Goal: Task Accomplishment & Management: Complete application form

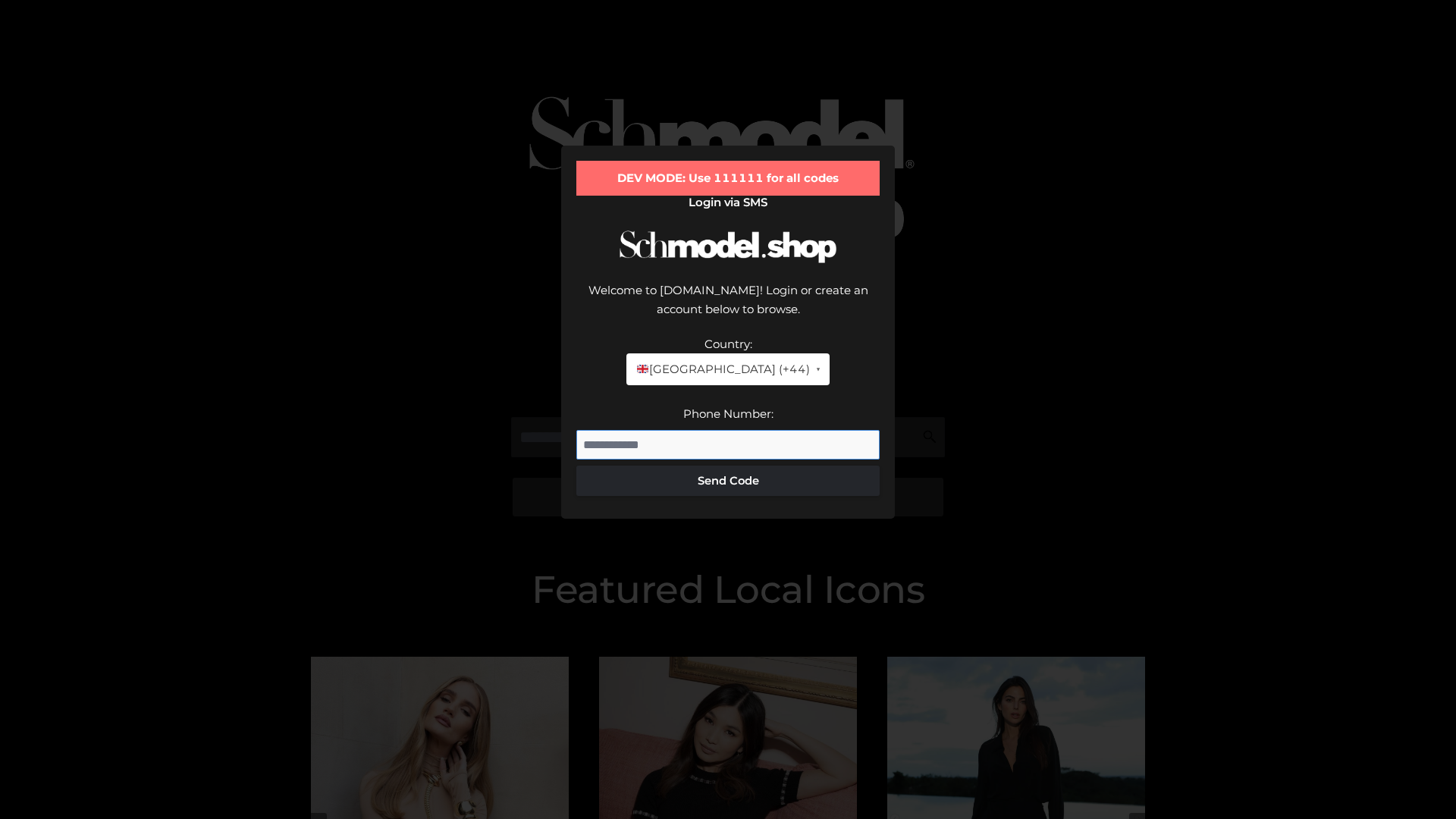
click at [728, 429] on input "Phone Number:" at bounding box center [728, 444] width 303 height 31
type input "**********"
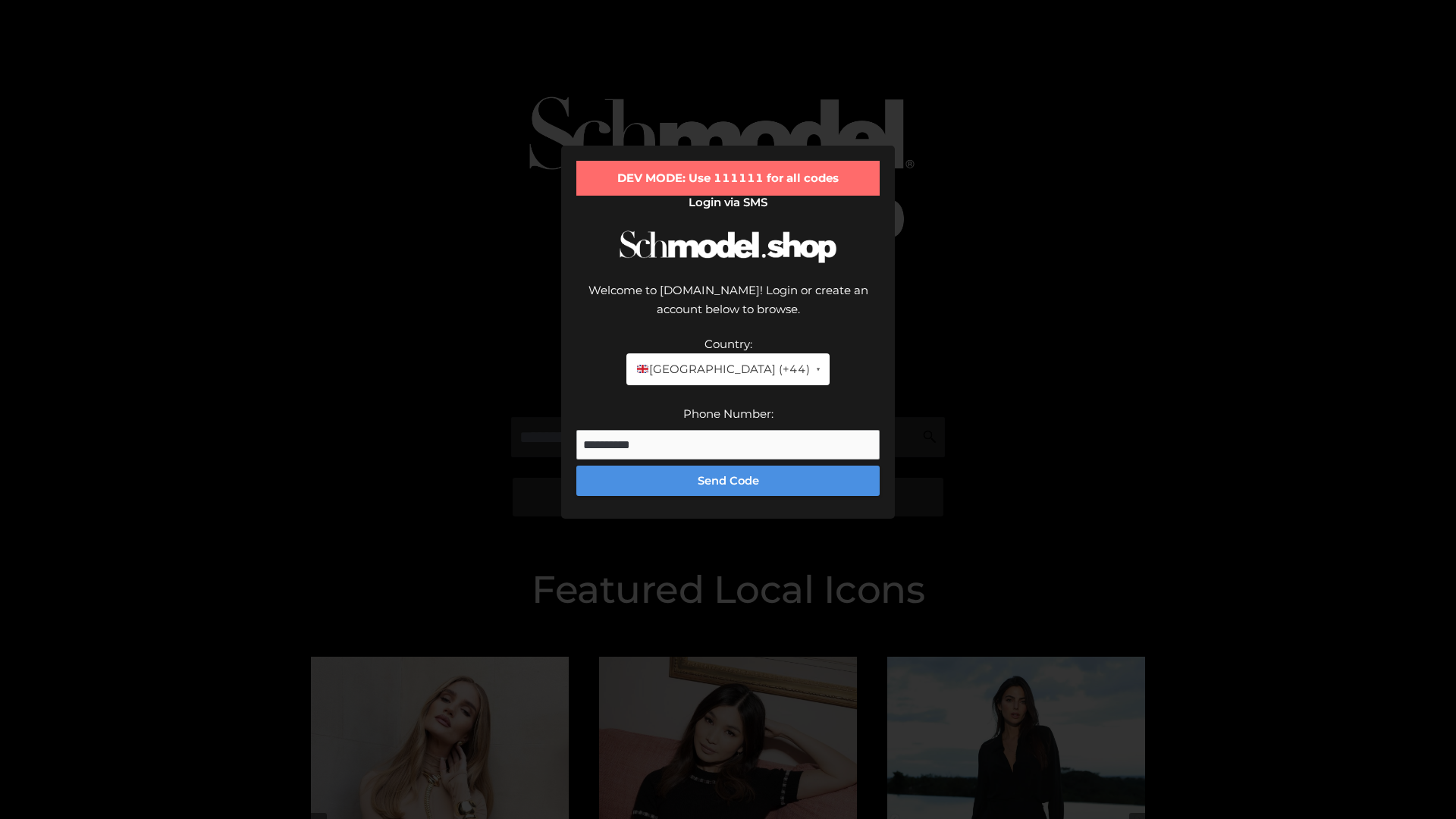
click at [728, 465] on button "Send Code" at bounding box center [728, 480] width 303 height 31
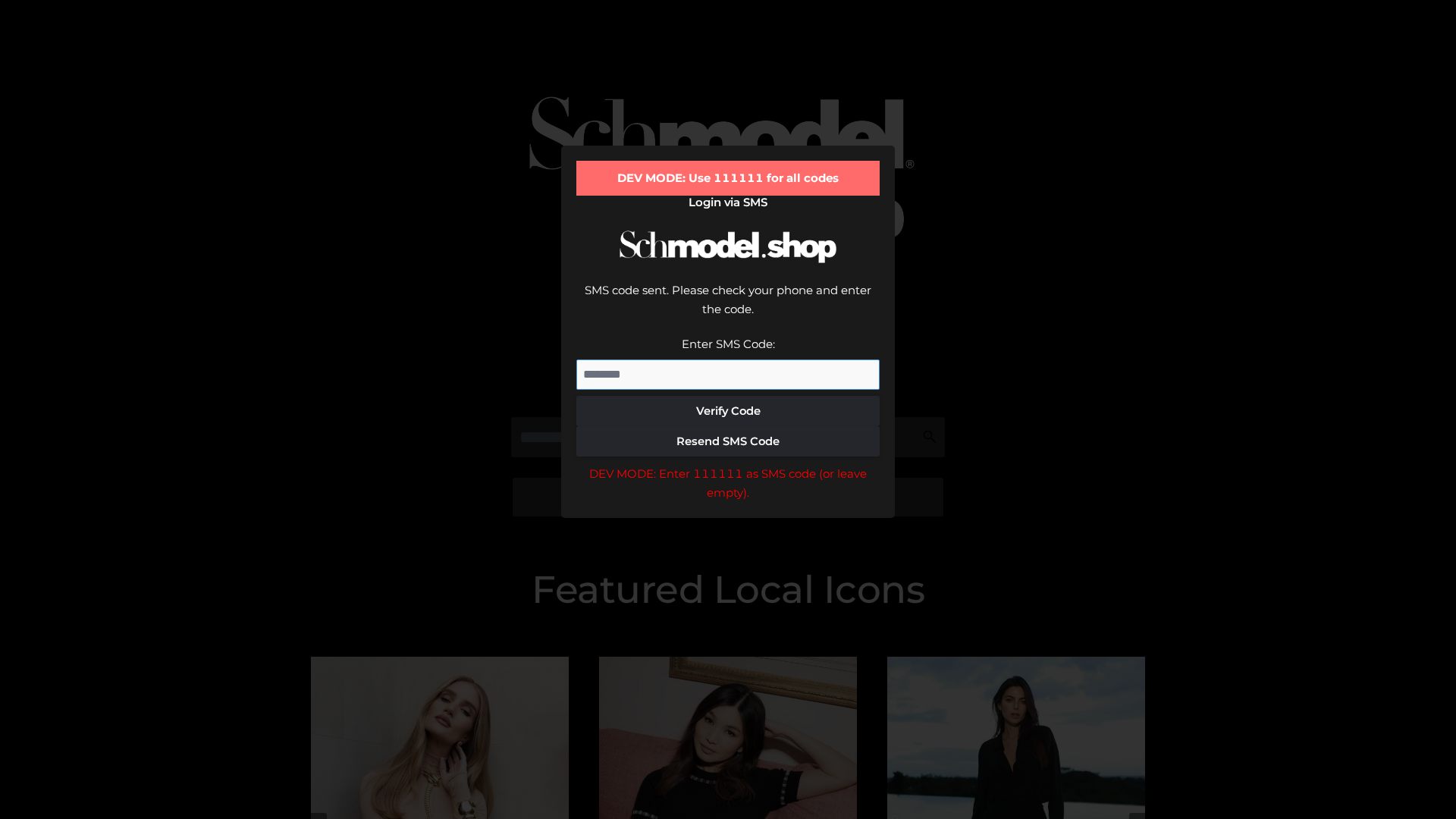
click at [728, 359] on input "Enter SMS Code:" at bounding box center [728, 374] width 303 height 31
type input "******"
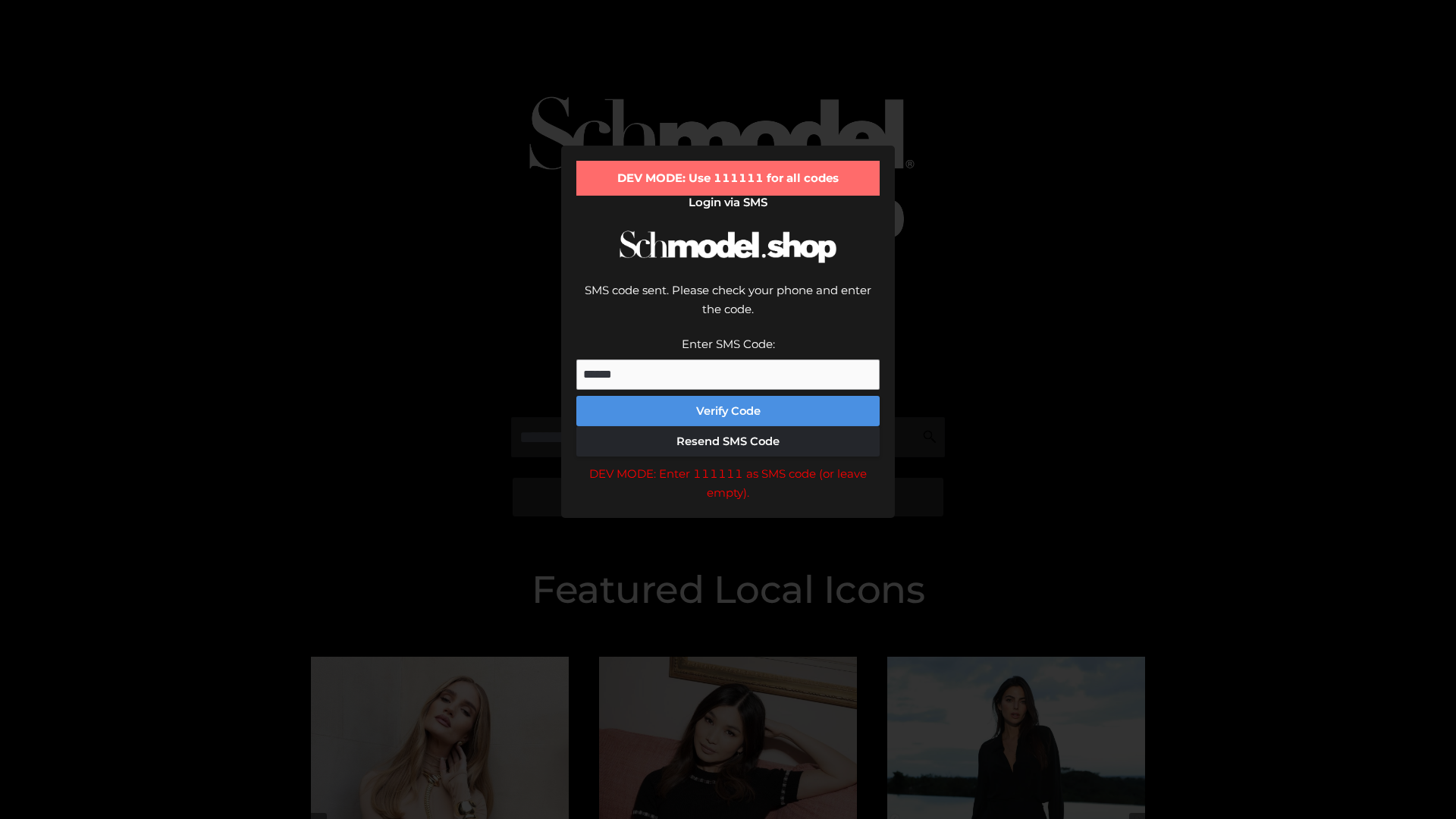
click at [728, 396] on button "Verify Code" at bounding box center [728, 410] width 303 height 31
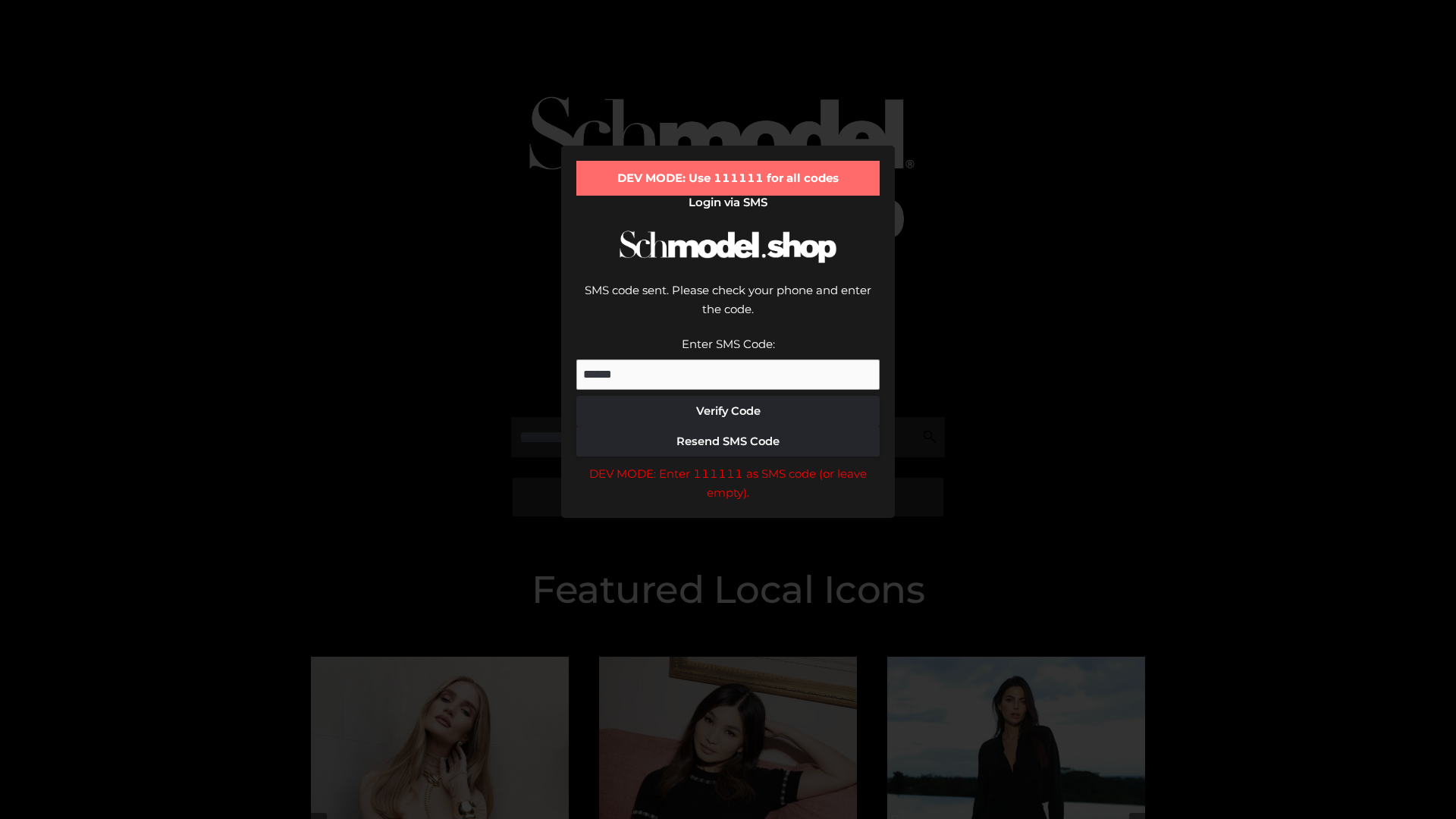
click at [728, 464] on div "DEV MODE: Enter 111111 as SMS code (or leave empty)." at bounding box center [728, 483] width 303 height 39
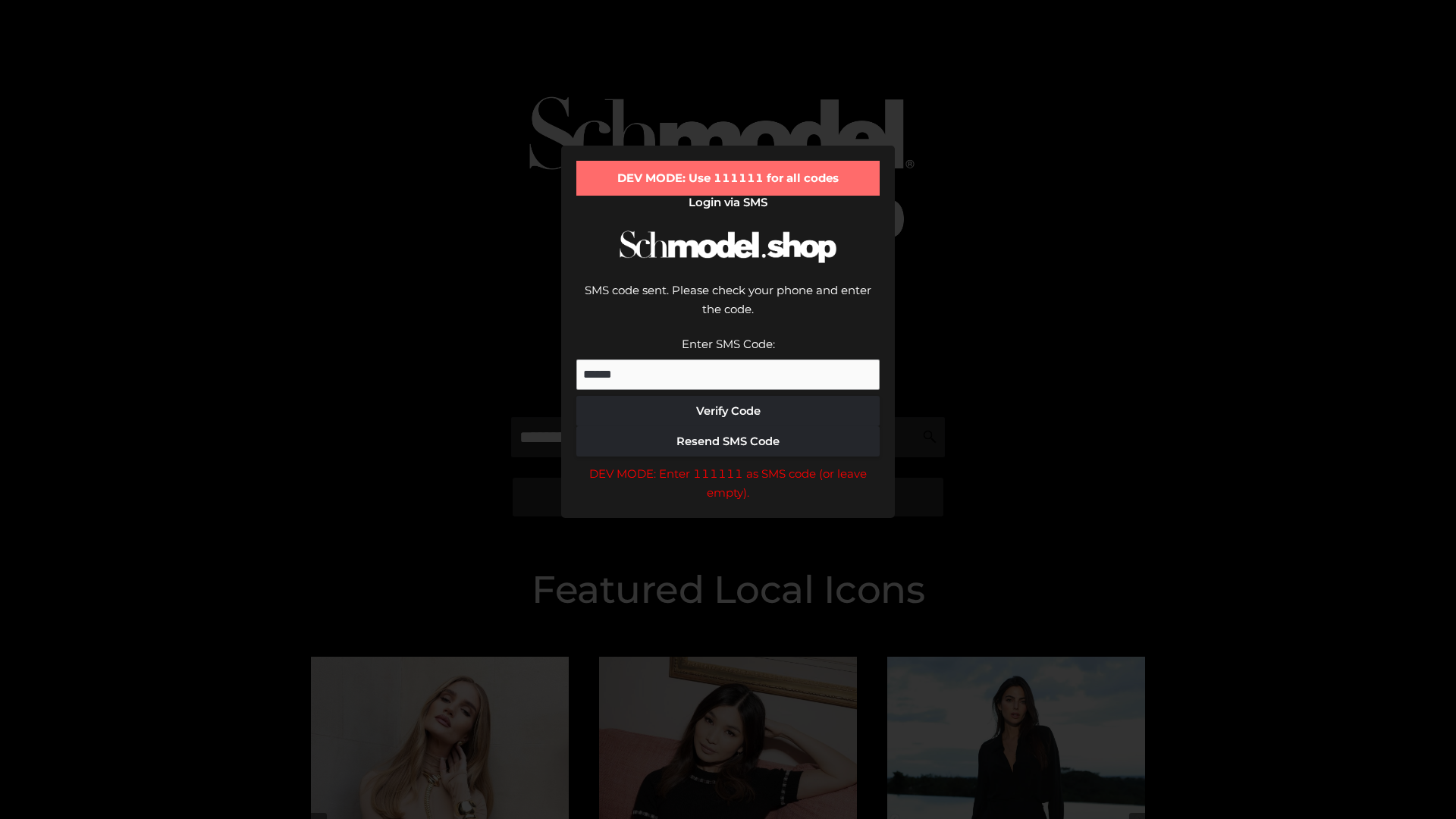
click at [728, 464] on div "DEV MODE: Enter 111111 as SMS code (or leave empty)." at bounding box center [728, 483] width 303 height 39
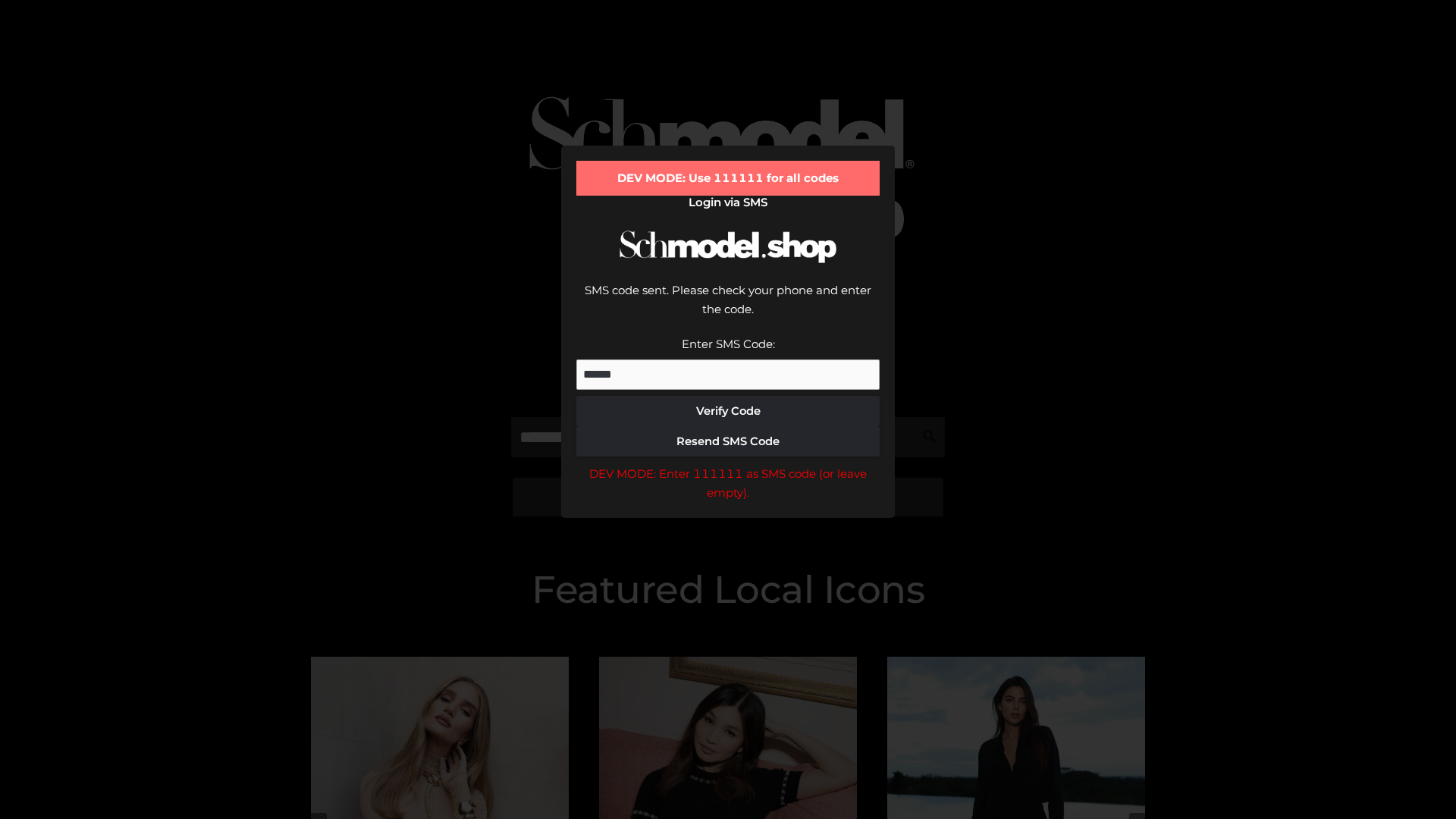
click at [728, 464] on div "DEV MODE: Enter 111111 as SMS code (or leave empty)." at bounding box center [728, 483] width 303 height 39
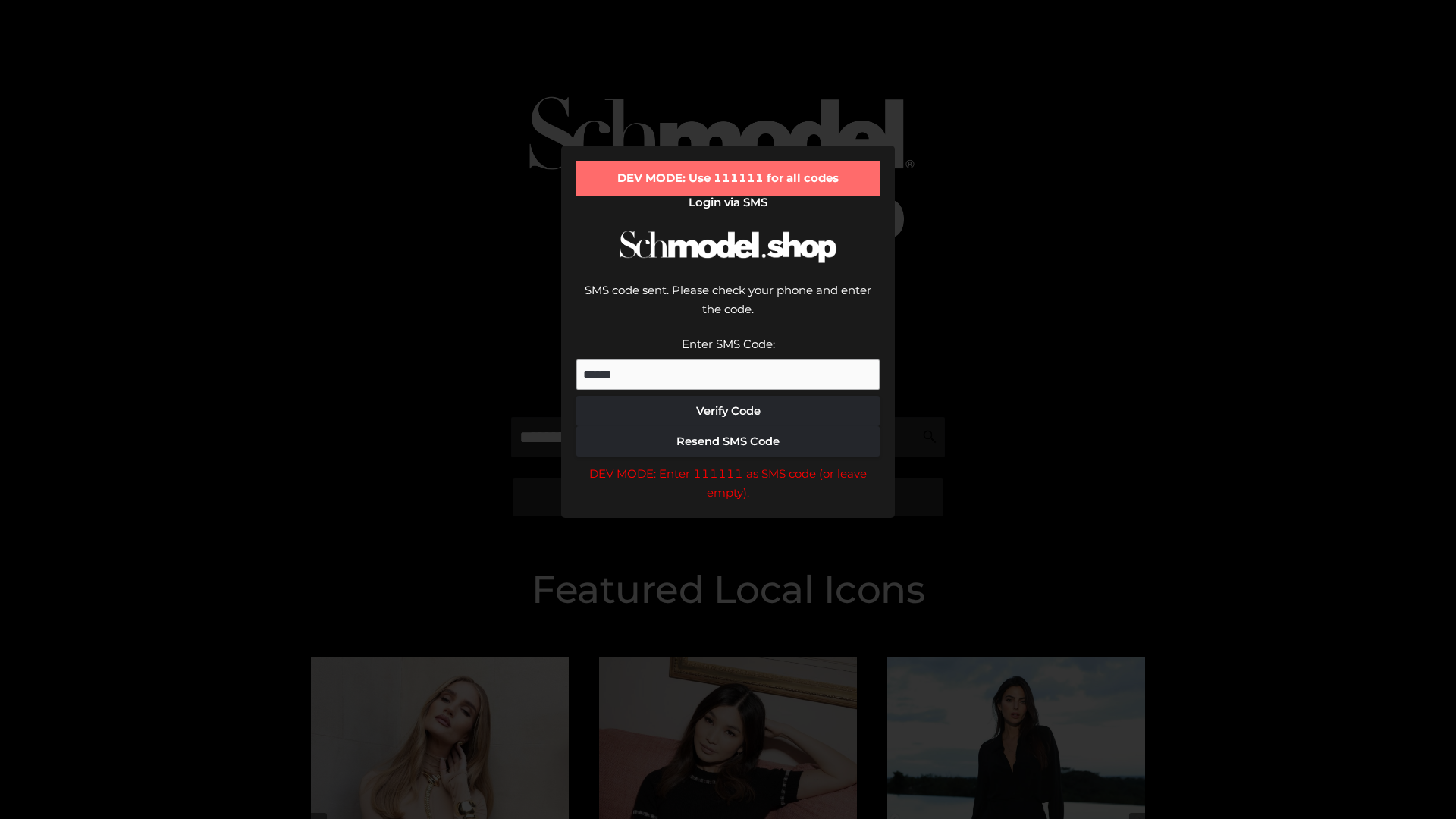
click at [728, 464] on div "DEV MODE: Enter 111111 as SMS code (or leave empty)." at bounding box center [728, 483] width 303 height 39
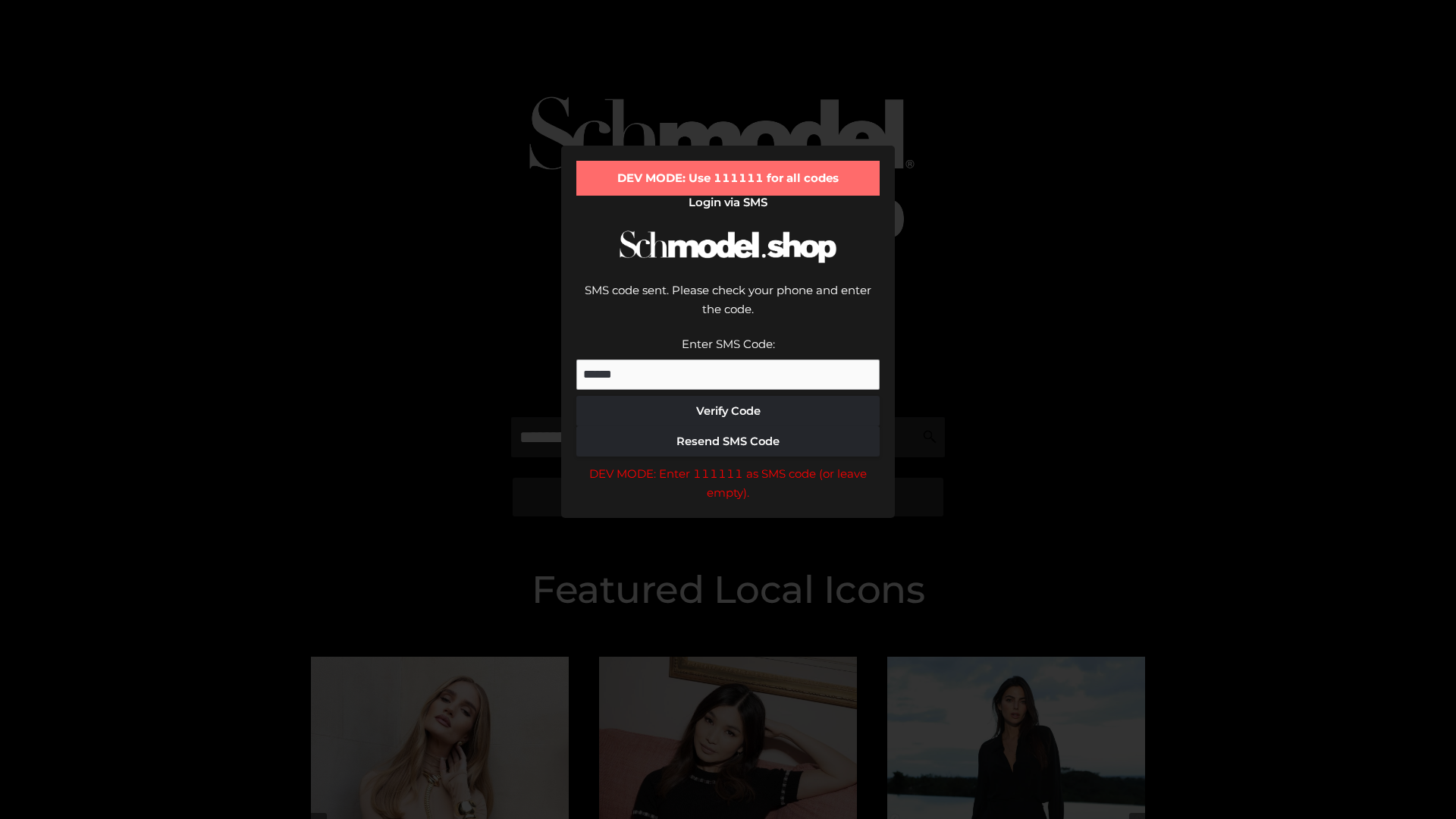
click at [728, 464] on div "DEV MODE: Enter 111111 as SMS code (or leave empty)." at bounding box center [728, 483] width 303 height 39
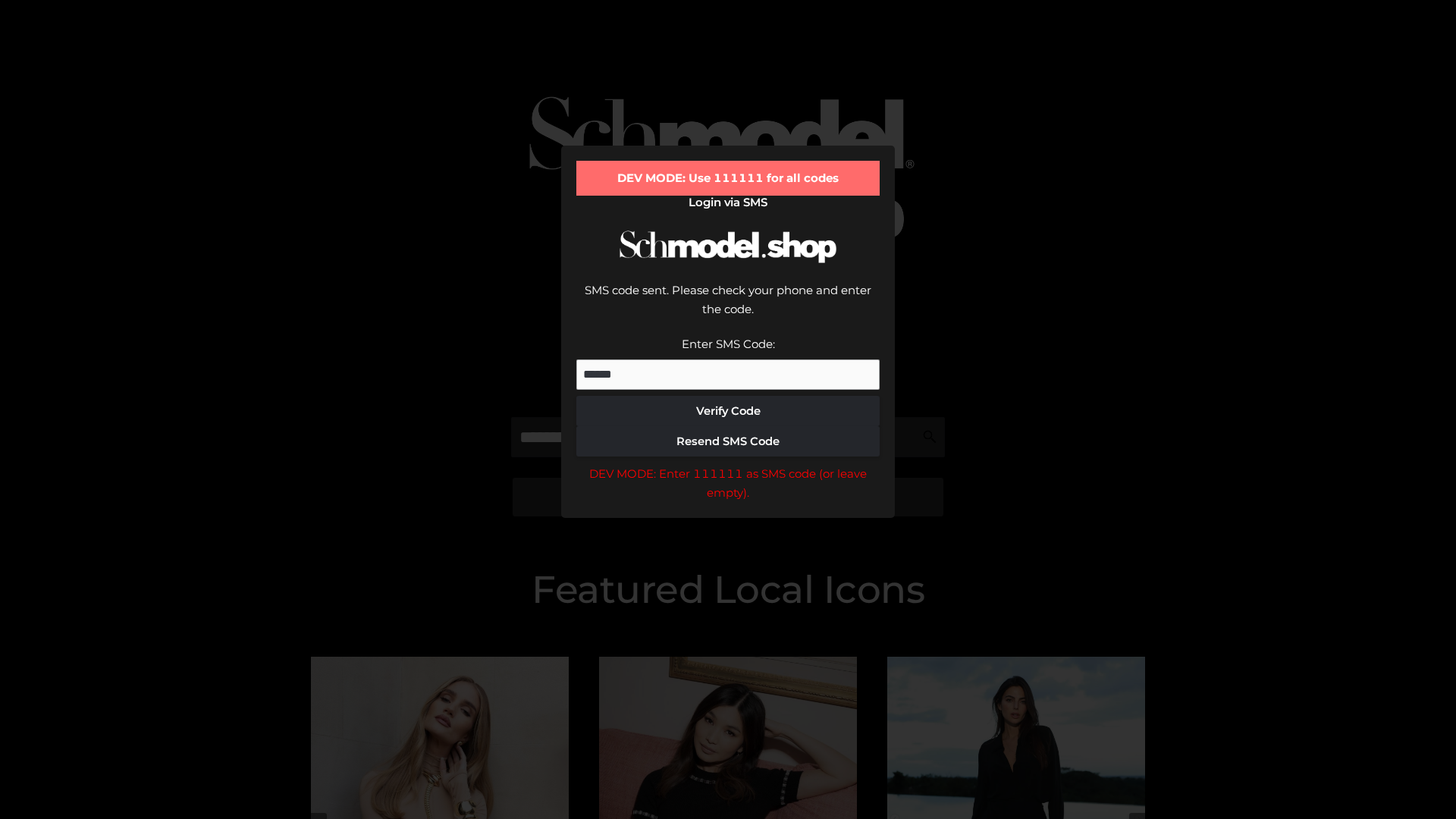
click at [728, 464] on div "DEV MODE: Enter 111111 as SMS code (or leave empty)." at bounding box center [728, 483] width 303 height 39
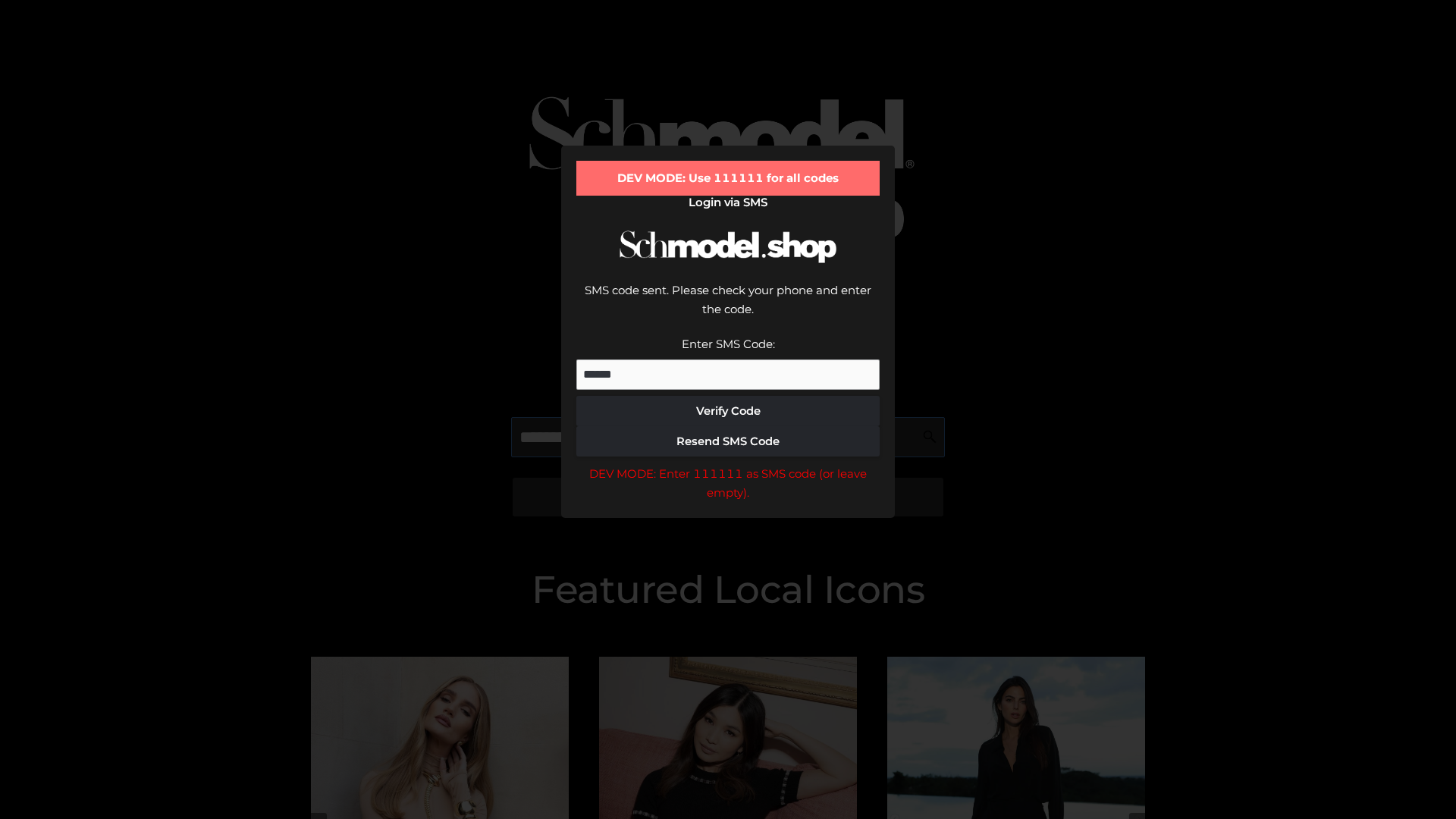
scroll to position [0, 78]
click at [728, 464] on div "DEV MODE: Enter 111111 as SMS code (or leave empty)." at bounding box center [728, 483] width 303 height 39
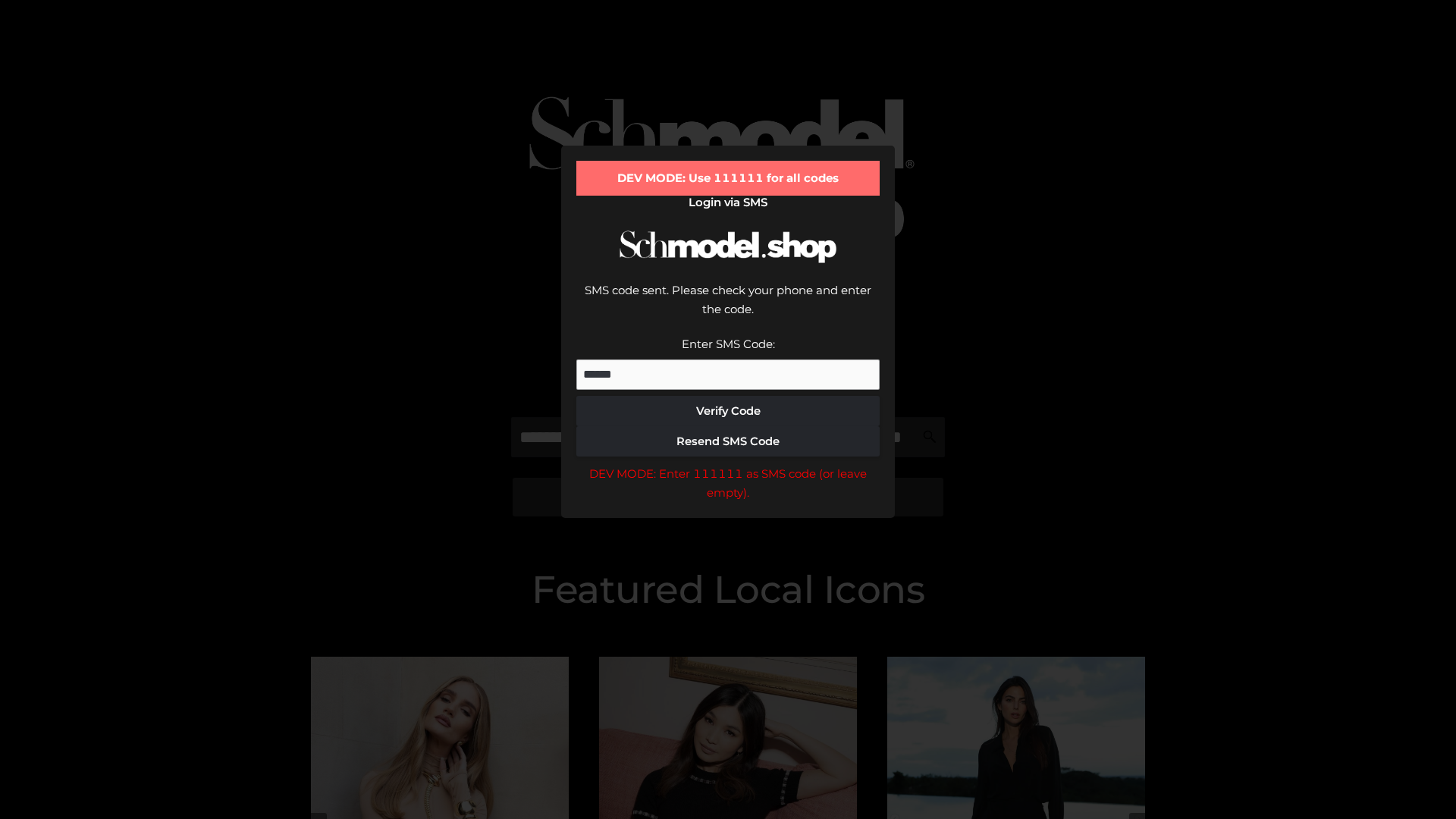
click at [728, 464] on div "DEV MODE: Enter 111111 as SMS code (or leave empty)." at bounding box center [728, 483] width 303 height 39
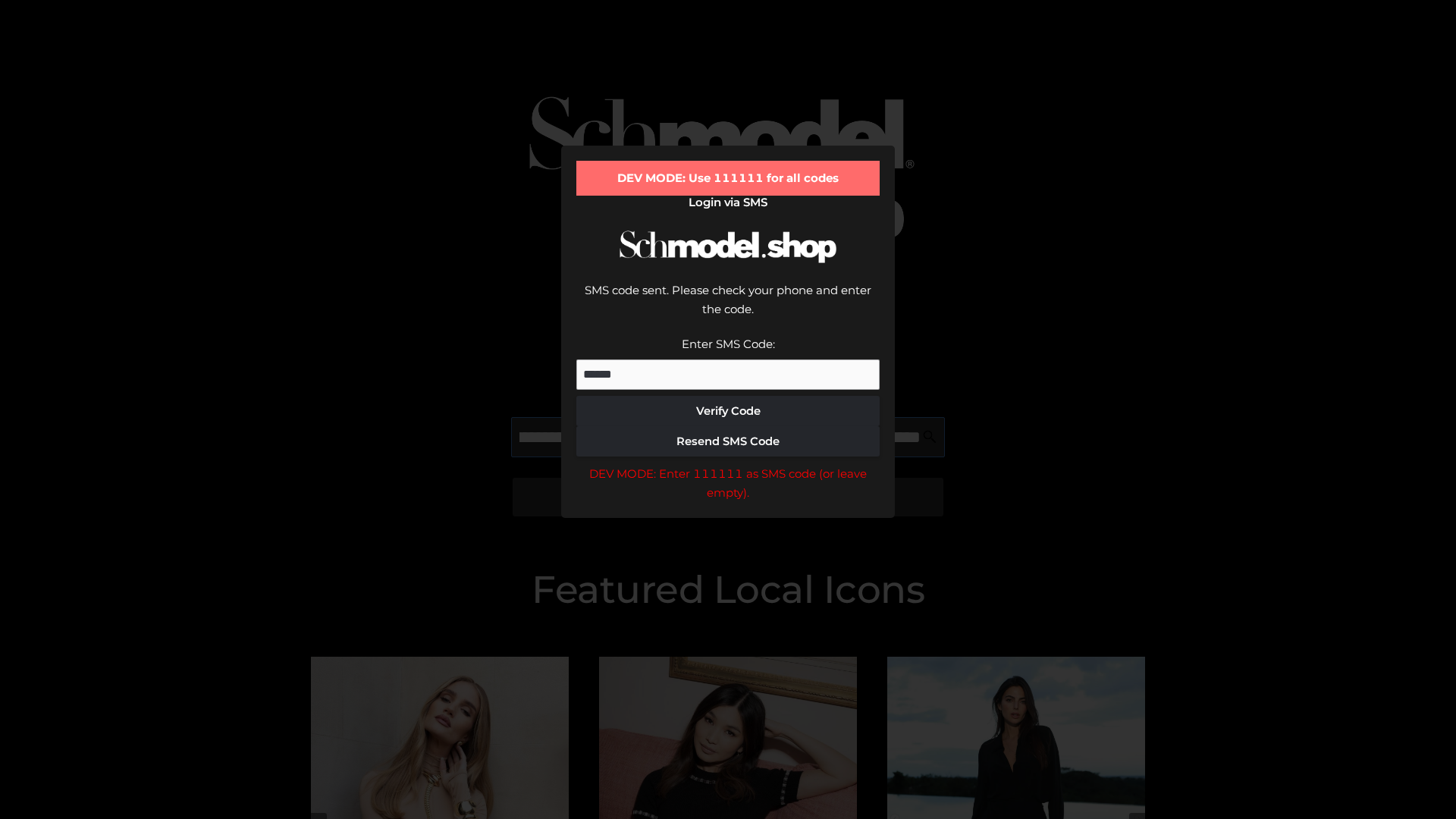
scroll to position [0, 166]
click at [728, 464] on div "DEV MODE: Enter 111111 as SMS code (or leave empty)." at bounding box center [728, 483] width 303 height 39
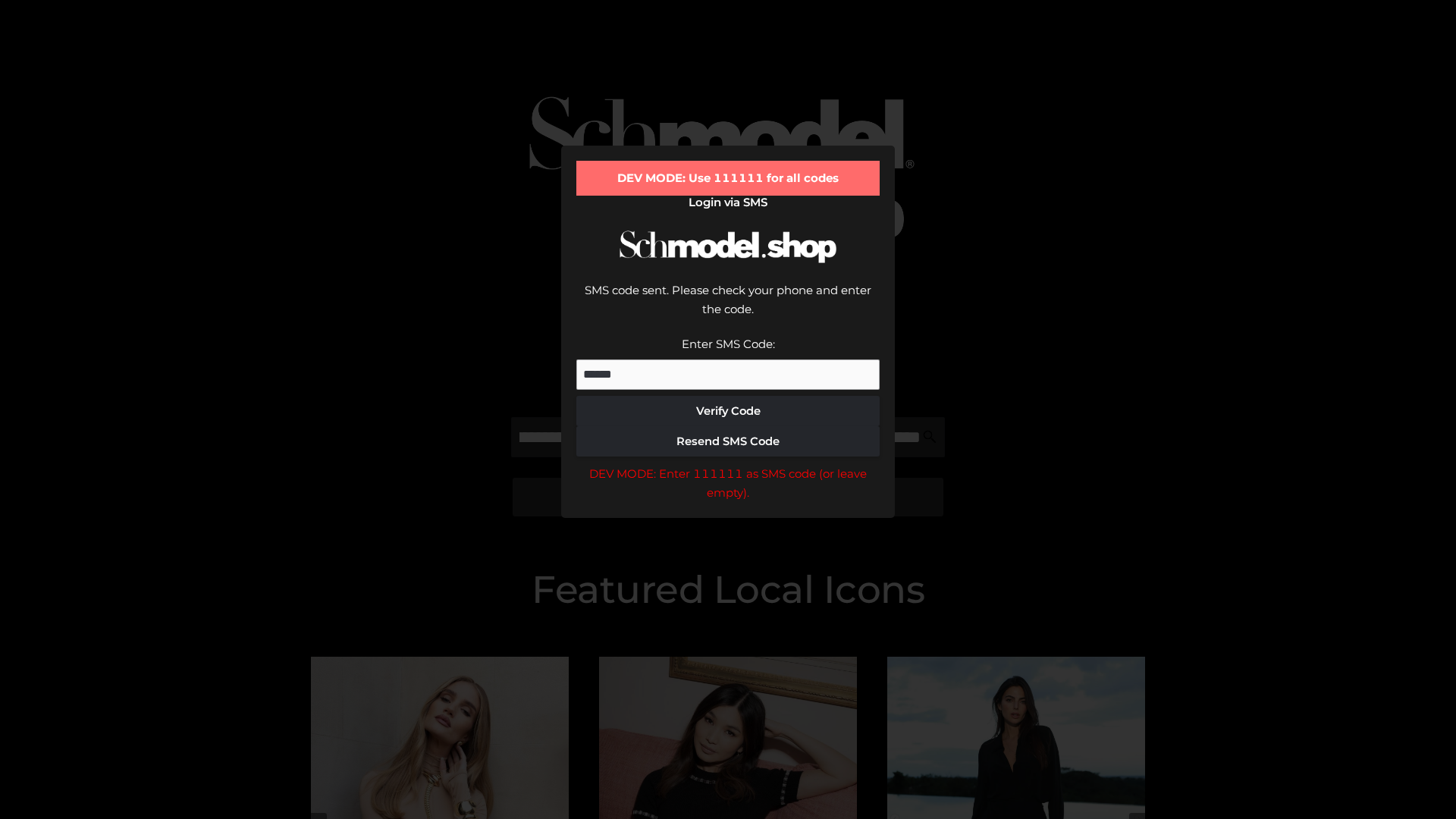
click at [728, 464] on div "DEV MODE: Enter 111111 as SMS code (or leave empty)." at bounding box center [728, 483] width 303 height 39
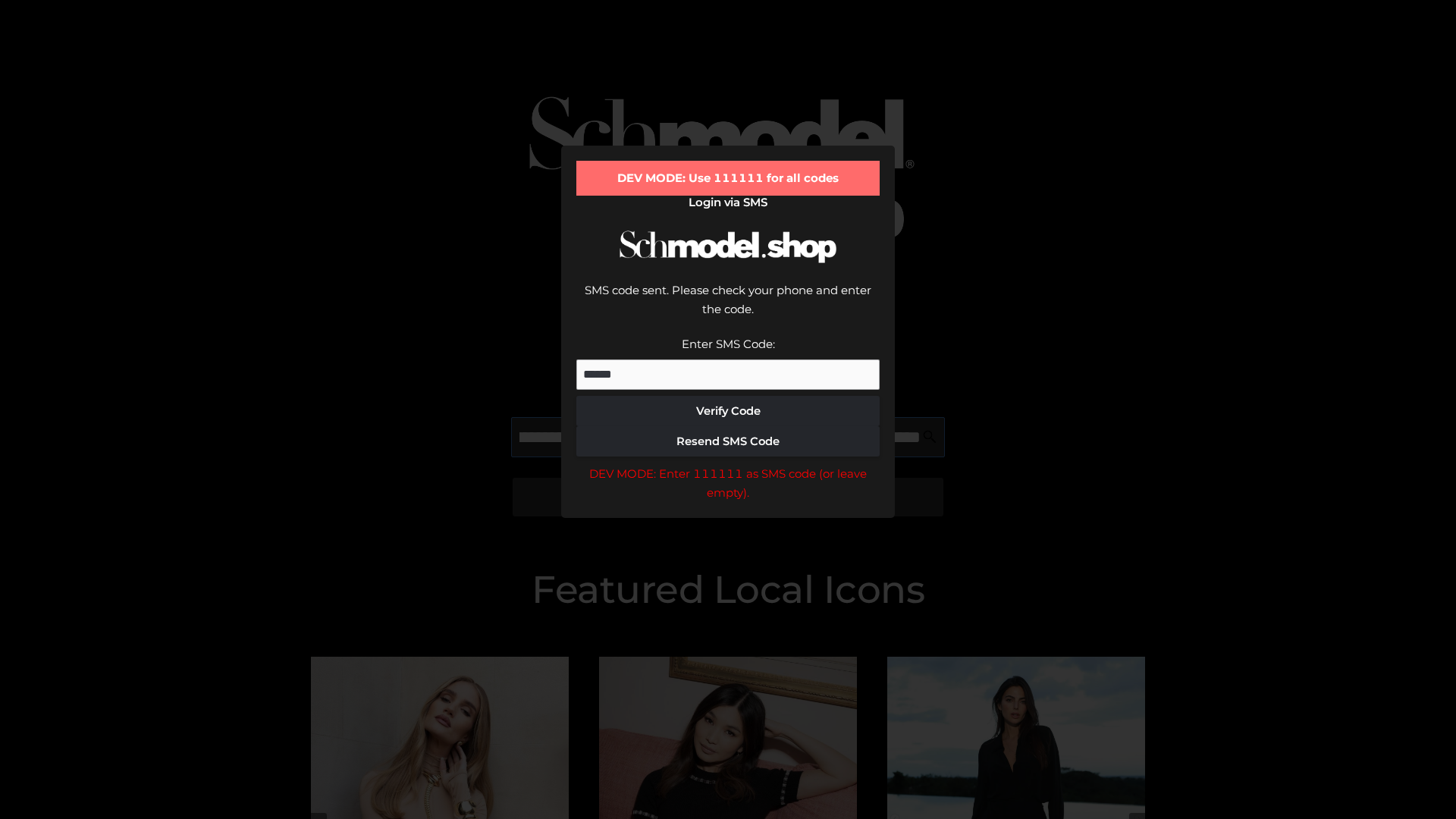
scroll to position [0, 257]
click at [728, 464] on div "DEV MODE: Enter 111111 as SMS code (or leave empty)." at bounding box center [728, 483] width 303 height 39
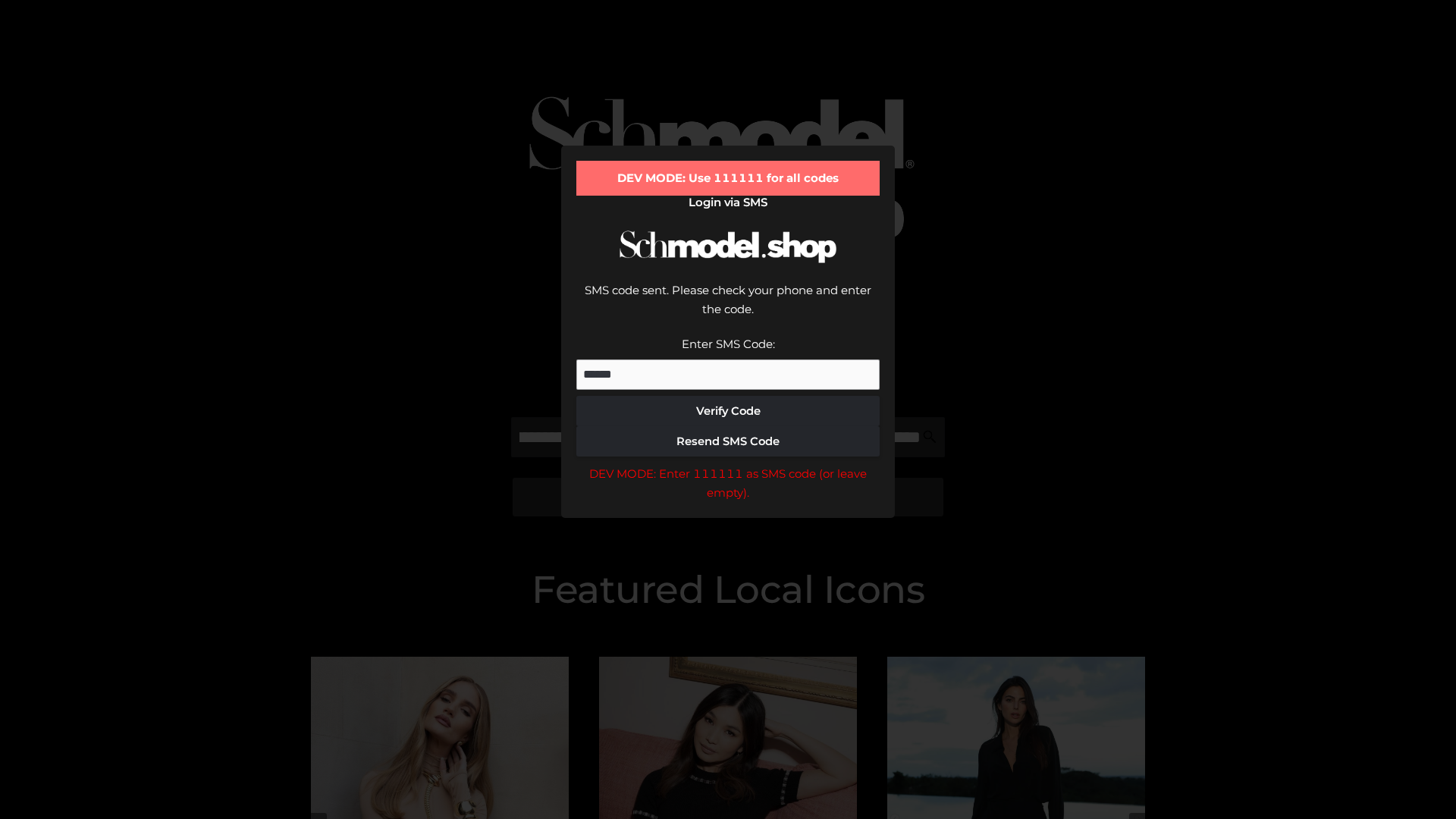
click at [728, 464] on div "DEV MODE: Enter 111111 as SMS code (or leave empty)." at bounding box center [728, 483] width 303 height 39
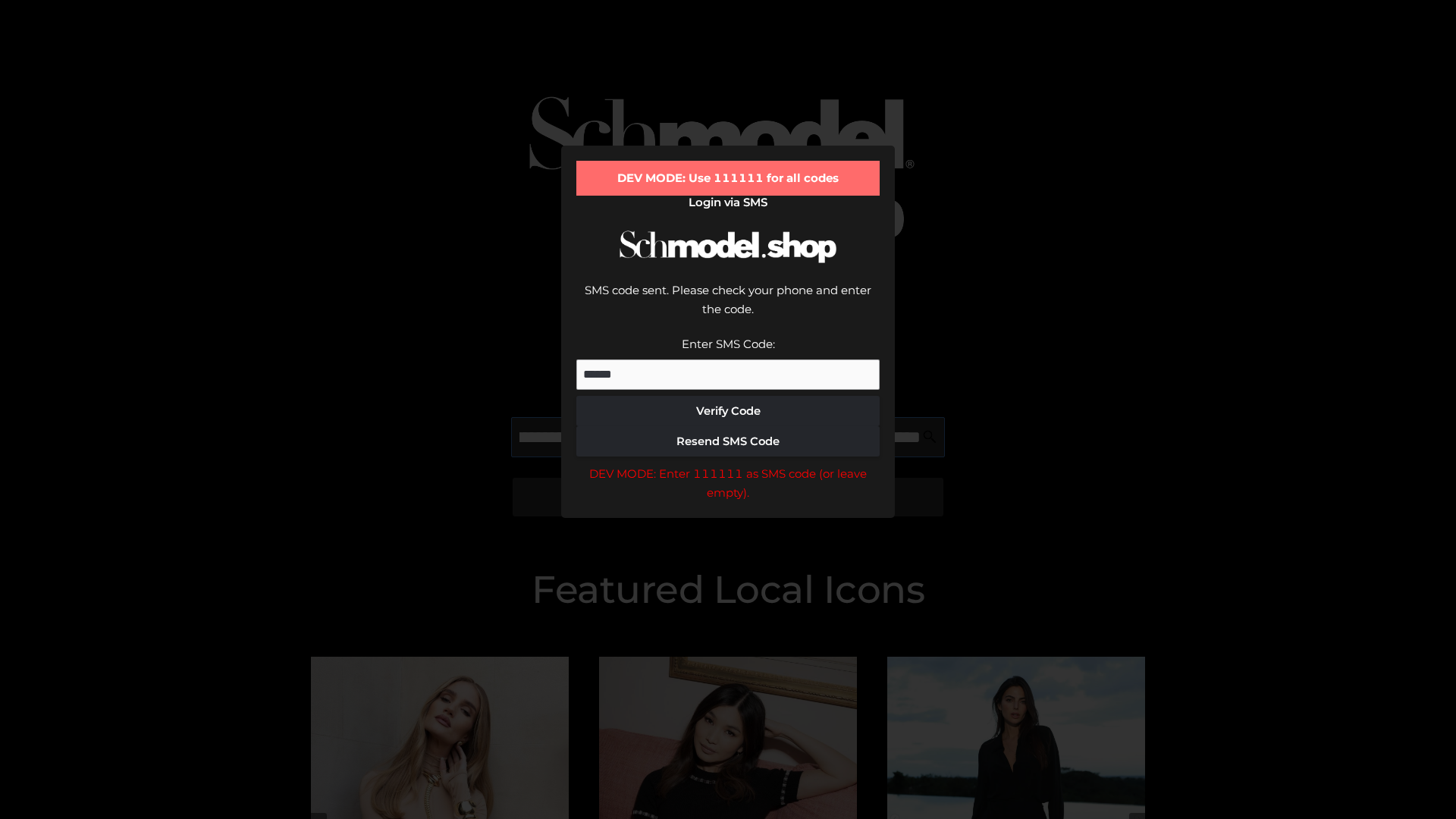
scroll to position [0, 352]
click at [728, 464] on div "DEV MODE: Enter 111111 as SMS code (or leave empty)." at bounding box center [728, 483] width 303 height 39
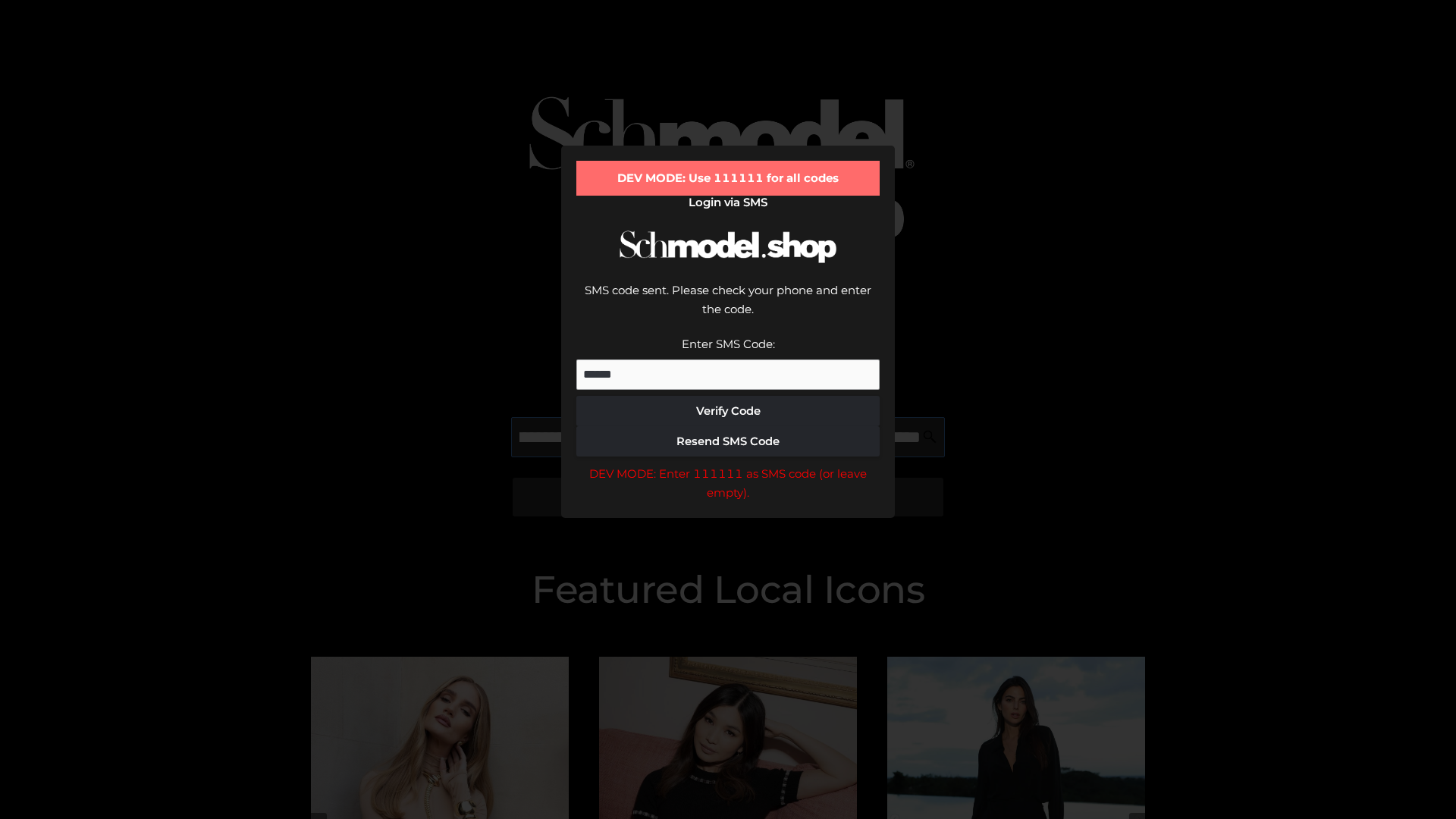
type input "**********"
